Goal: Find contact information: Find contact information

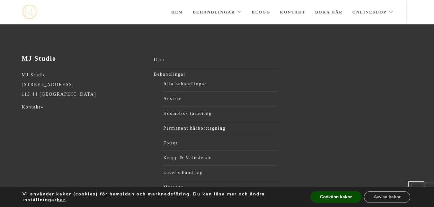
scroll to position [312, 0]
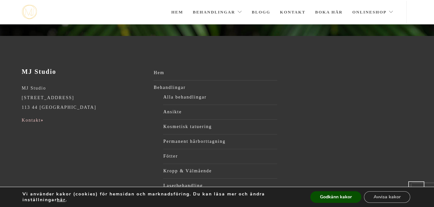
click at [25, 119] on link "Kontakt »" at bounding box center [33, 120] width 22 height 5
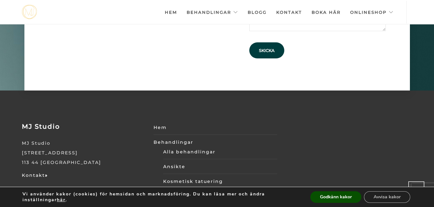
scroll to position [88, 0]
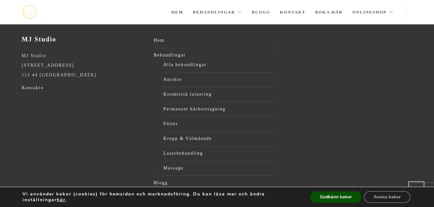
scroll to position [312, 0]
